Goal: Information Seeking & Learning: Learn about a topic

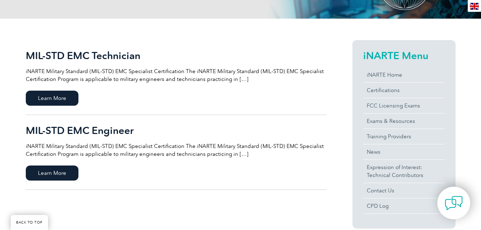
scroll to position [143, 0]
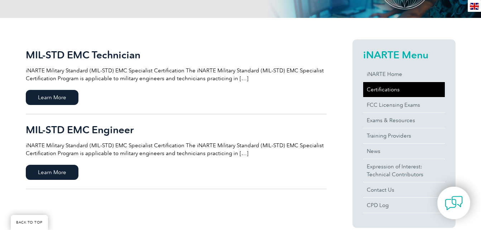
click at [385, 92] on link "Certifications" at bounding box center [404, 89] width 82 height 15
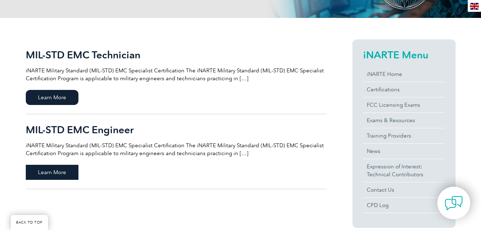
click at [58, 167] on span "Learn More" at bounding box center [52, 172] width 53 height 15
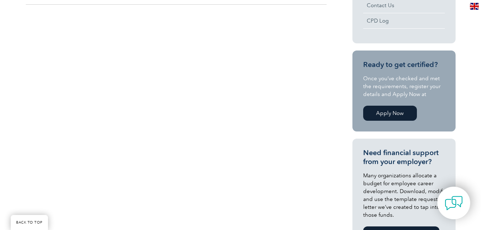
scroll to position [339, 0]
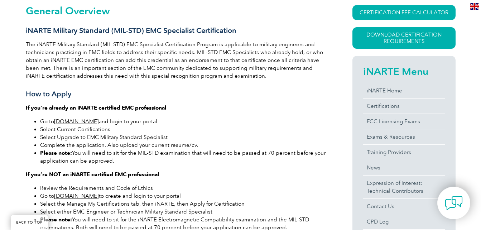
scroll to position [178, 0]
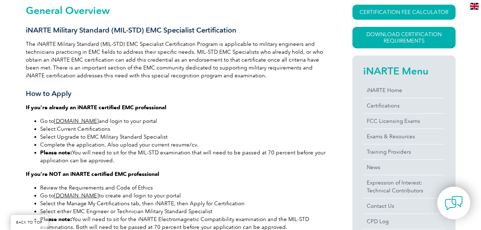
click at [99, 121] on link "www.exemplarlink.org" at bounding box center [76, 121] width 45 height 6
